Goal: Contribute content: Contribute content

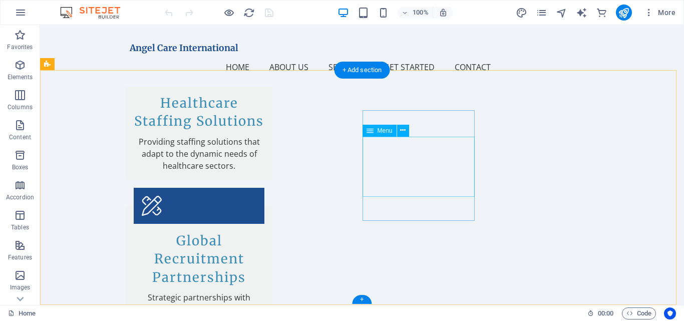
scroll to position [1367, 0]
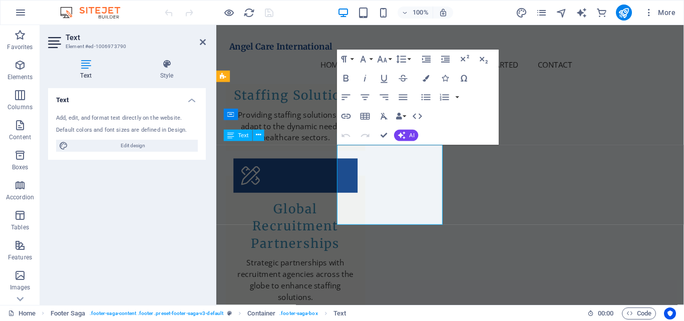
scroll to position [1365, 0]
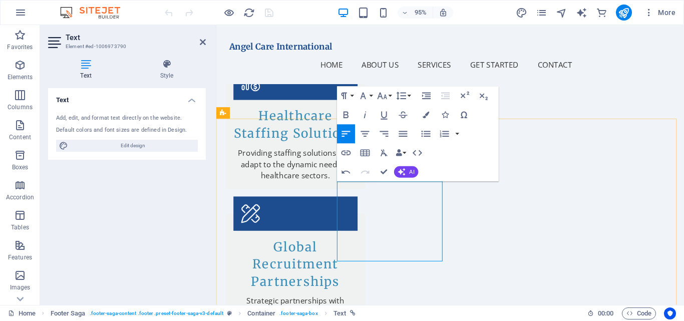
scroll to position [1315, 0]
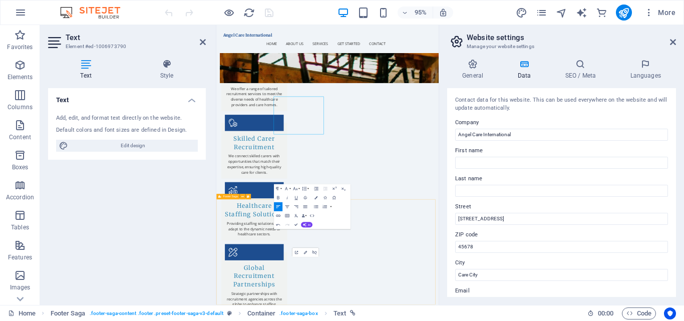
scroll to position [1332, 0]
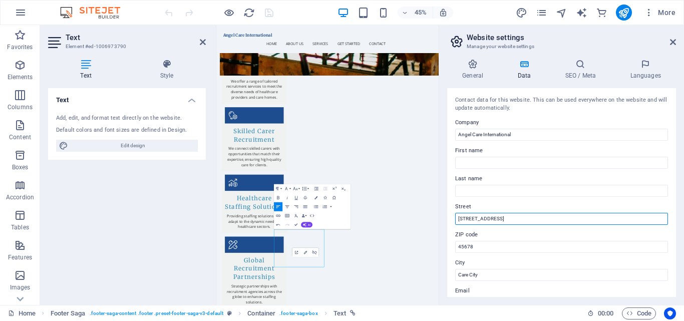
click at [570, 213] on input "[STREET_ADDRESS]" at bounding box center [561, 219] width 213 height 12
type input "1"
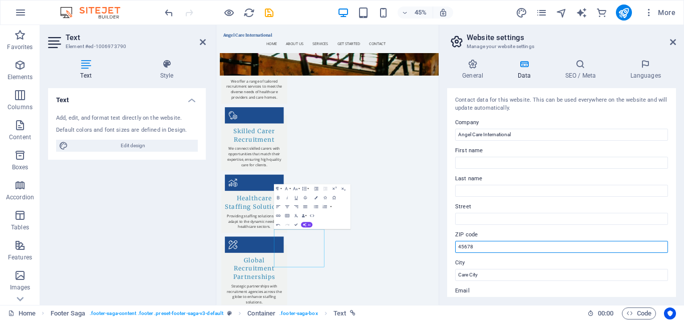
click at [503, 244] on input "45678" at bounding box center [561, 247] width 213 height 12
type input "4"
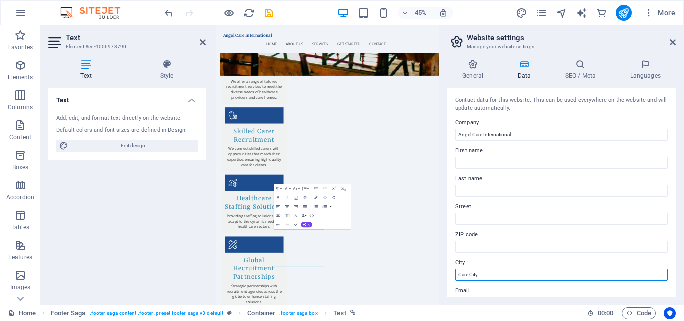
click at [487, 272] on input "Care City" at bounding box center [561, 275] width 213 height 12
type input "C"
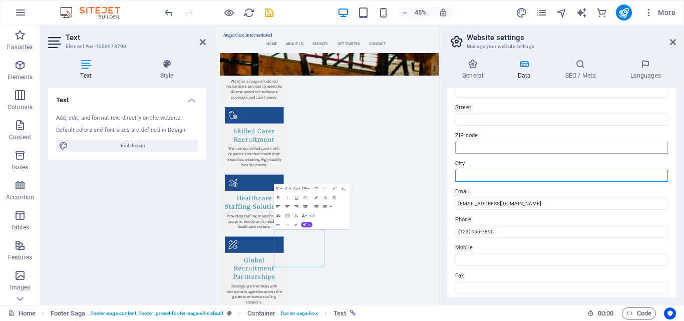
scroll to position [100, 0]
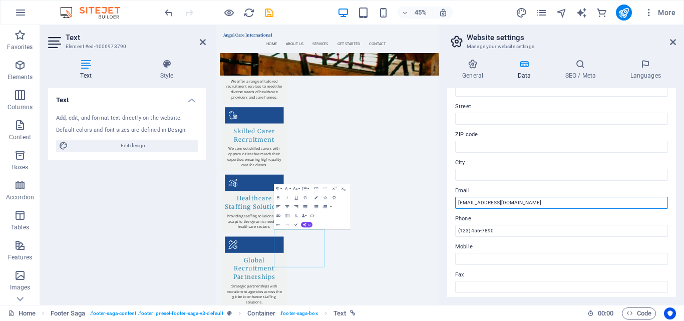
click at [532, 203] on input "[EMAIL_ADDRESS][DOMAIN_NAME]" at bounding box center [561, 203] width 213 height 12
type input "[EMAIL_ADDRESS][DOMAIN_NAME]"
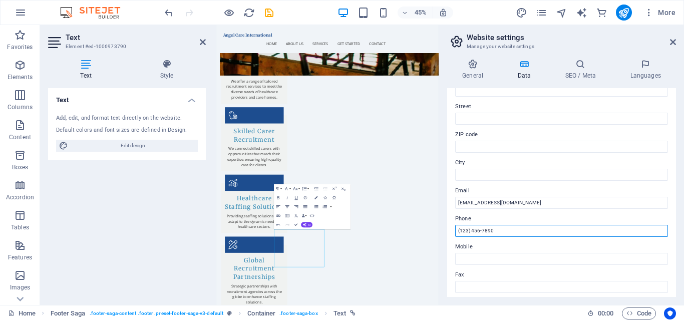
click at [502, 228] on input "(123) 456-7890" at bounding box center [561, 231] width 213 height 12
type input "("
paste input "7441 343 594"
type input "[PHONE_NUMBER]"
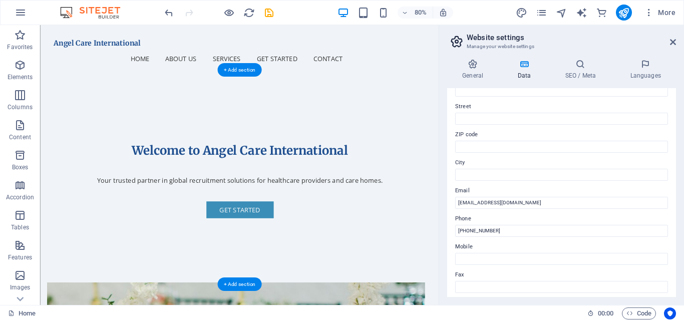
scroll to position [259, 0]
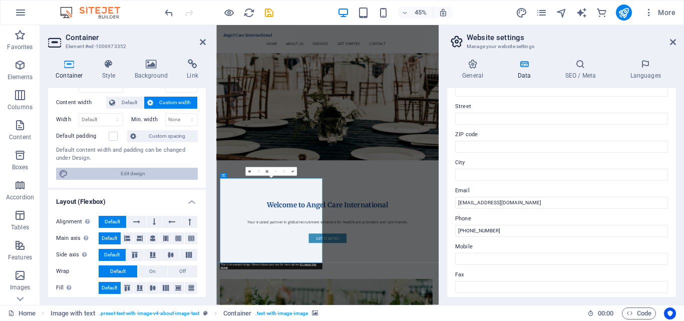
click at [140, 174] on span "Edit design" at bounding box center [133, 174] width 124 height 12
select select "px"
select select "200"
select select "px"
select select "rem"
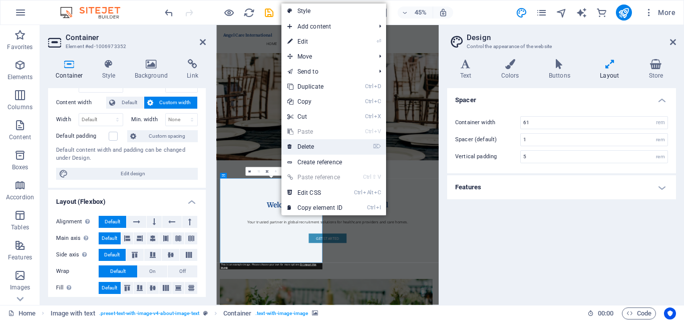
click at [306, 149] on link "⌦ Delete" at bounding box center [314, 146] width 67 height 15
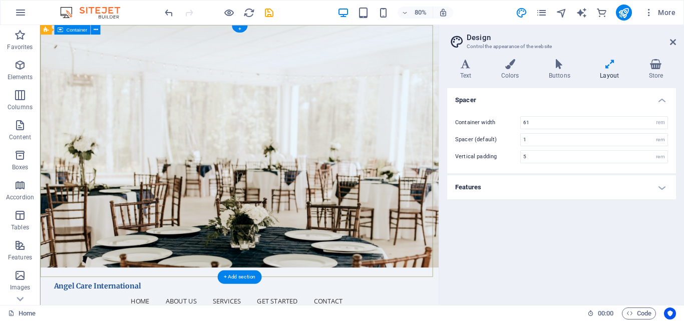
scroll to position [0, 0]
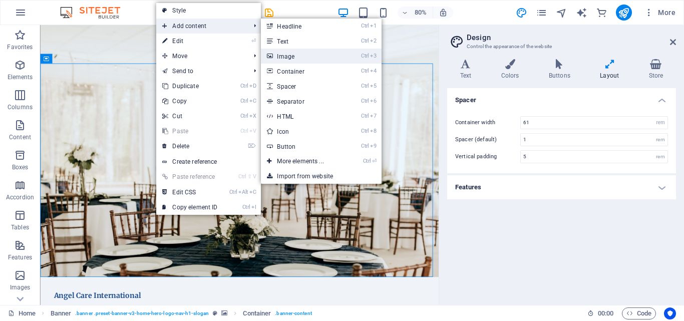
click at [303, 60] on link "Ctrl 3 Image" at bounding box center [302, 56] width 83 height 15
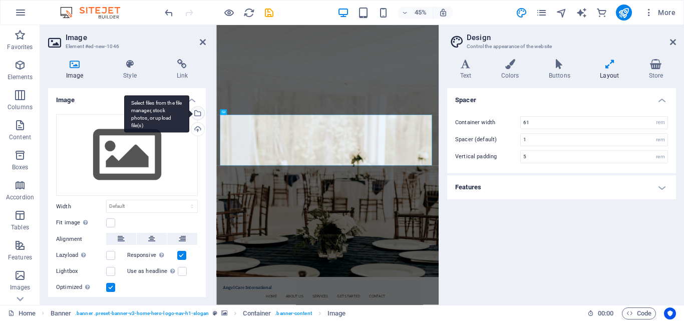
click at [195, 113] on div "Select files from the file manager, stock photos, or upload file(s)" at bounding box center [196, 114] width 15 height 15
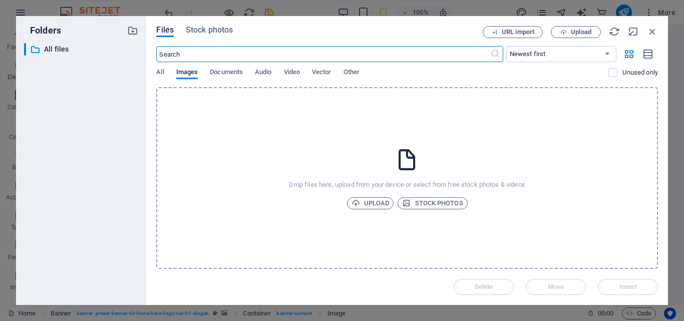
type input "4"
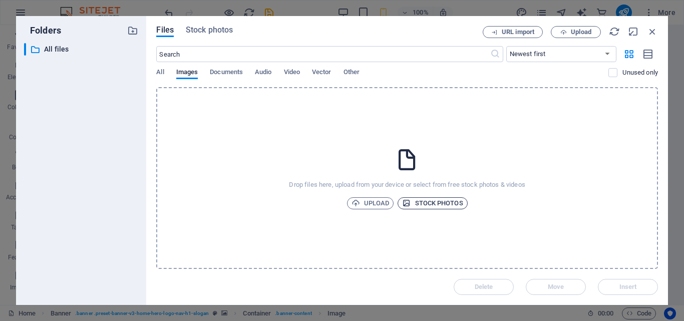
click at [447, 201] on span "Stock photos" at bounding box center [432, 203] width 61 height 12
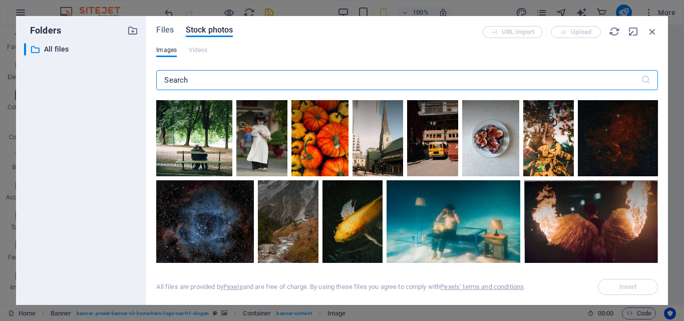
scroll to position [601, 0]
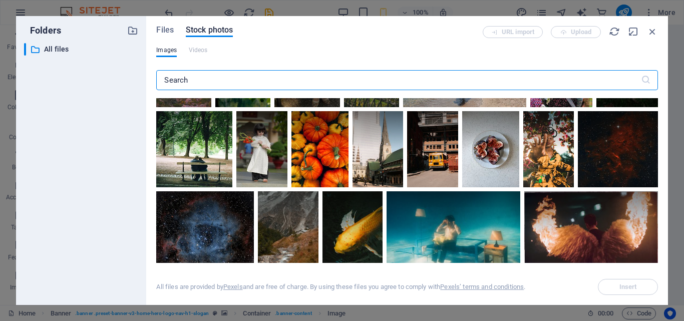
click at [191, 81] on input "text" at bounding box center [398, 80] width 484 height 20
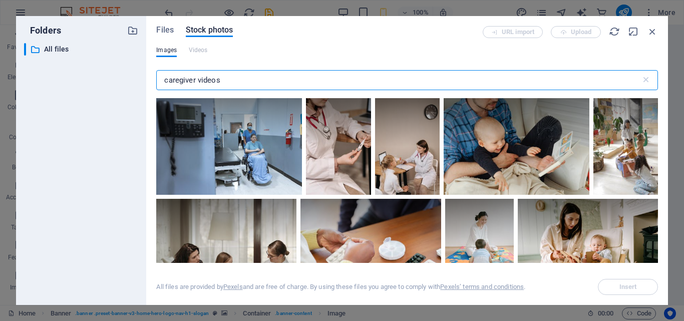
scroll to position [2602, 0]
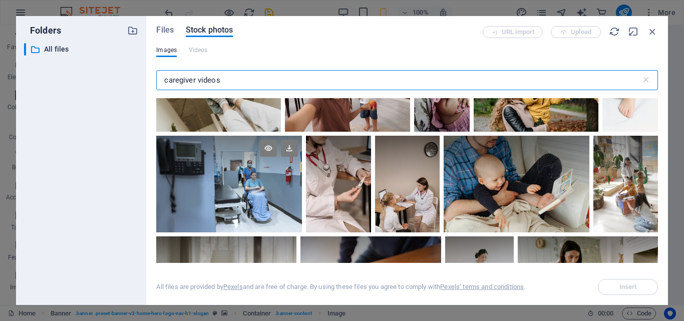
type input "caregiver videos"
click at [302, 206] on div at bounding box center [229, 184] width 146 height 97
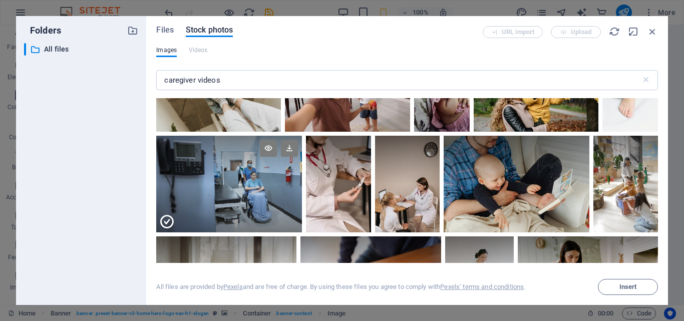
click at [302, 206] on div at bounding box center [229, 208] width 146 height 49
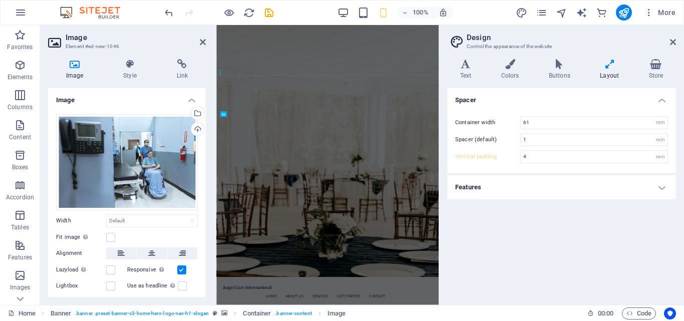
type input "5"
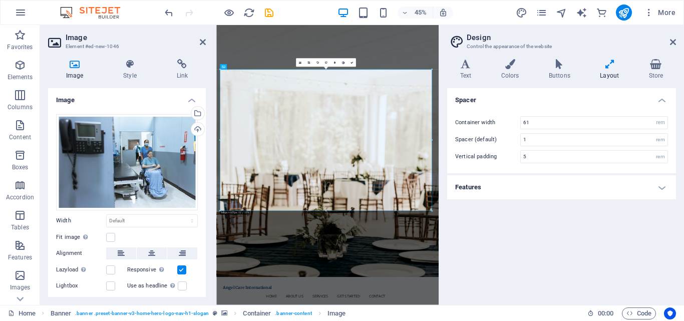
click at [516, 239] on div "Spacer Container width 61 rem px Spacer (default) 1 rem Vertical padding 5 rem …" at bounding box center [561, 192] width 229 height 209
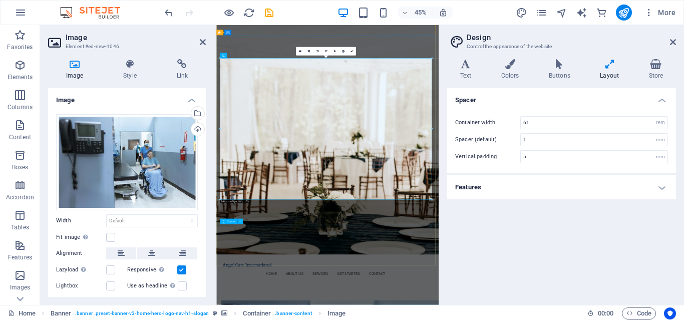
scroll to position [0, 0]
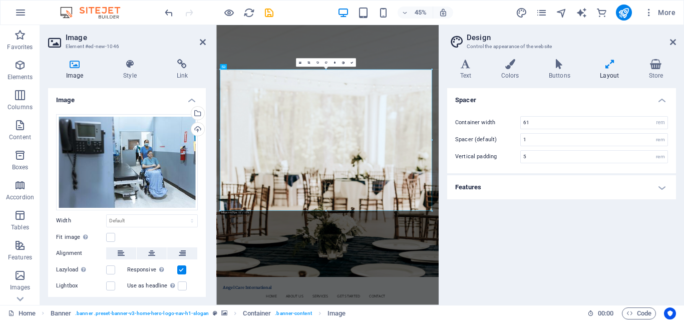
click at [535, 239] on div "Spacer Container width 61 rem px Spacer (default) 1 rem Vertical padding 5 rem …" at bounding box center [561, 192] width 229 height 209
click at [504, 216] on div "Spacer Container width 61 rem px Spacer (default) 1 rem Vertical padding 5 rem …" at bounding box center [561, 192] width 229 height 209
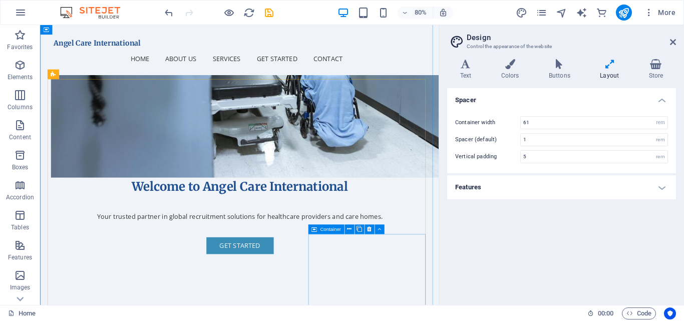
scroll to position [751, 0]
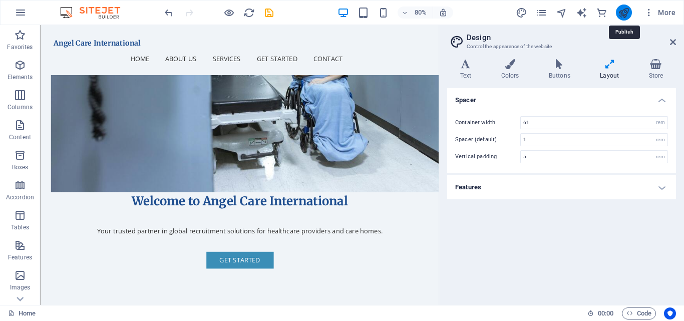
click at [622, 13] on icon "publish" at bounding box center [624, 13] width 12 height 12
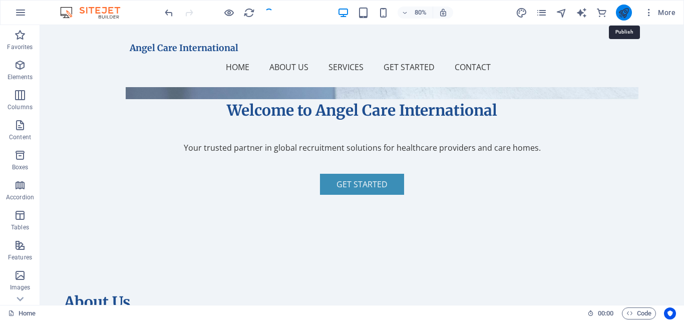
checkbox input "false"
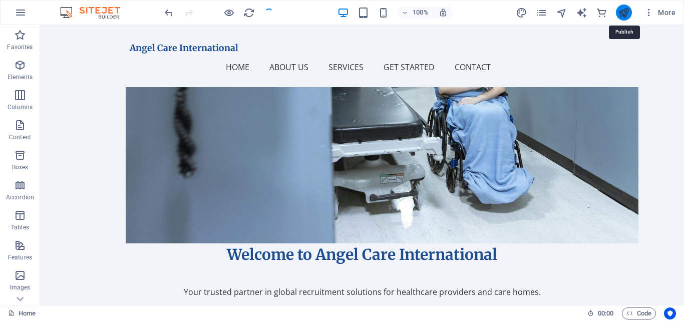
scroll to position [750, 0]
